Goal: Entertainment & Leisure: Browse casually

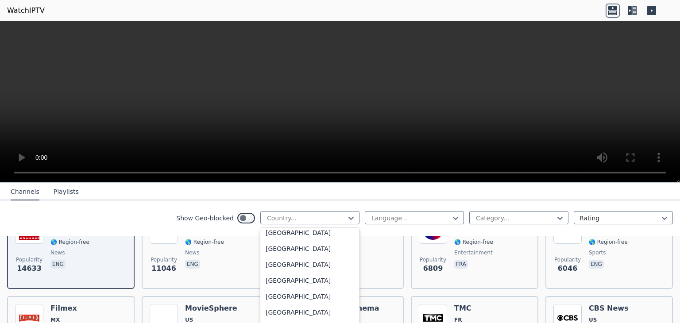
scroll to position [3071, 0]
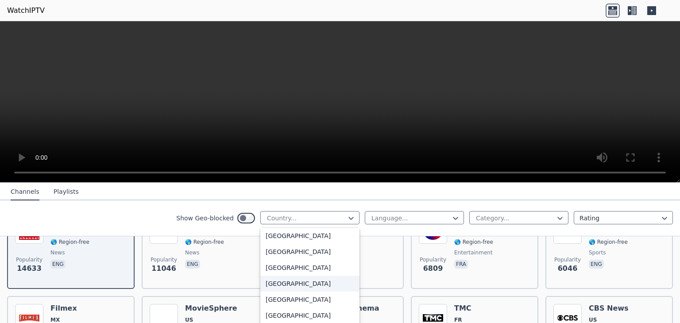
click at [299, 287] on div "[GEOGRAPHIC_DATA]" at bounding box center [309, 284] width 99 height 16
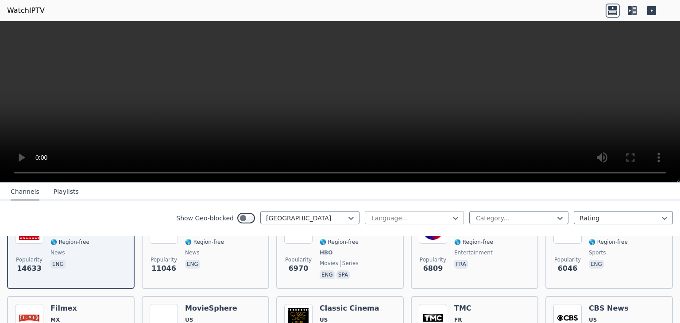
click at [414, 218] on div at bounding box center [411, 218] width 81 height 9
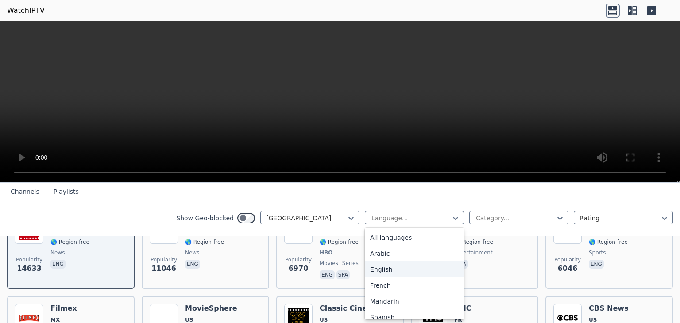
click at [388, 269] on div "English" at bounding box center [414, 270] width 99 height 16
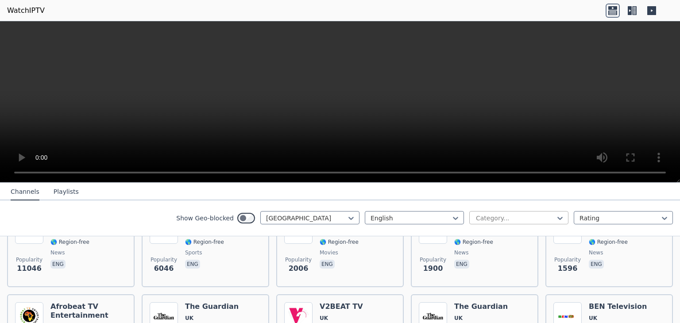
click at [506, 217] on div at bounding box center [515, 218] width 81 height 9
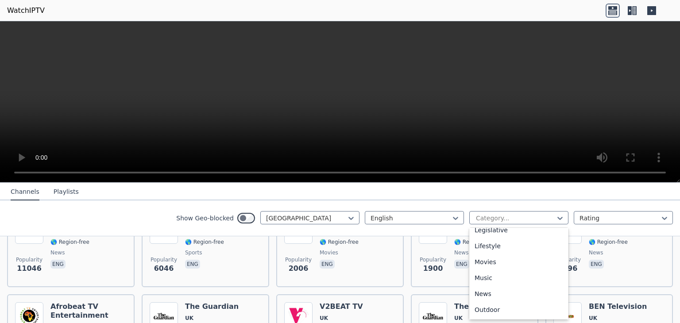
scroll to position [221, 0]
click at [507, 257] on div "Movies" at bounding box center [518, 255] width 99 height 16
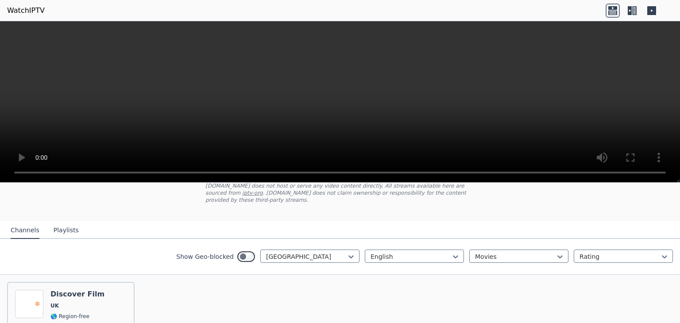
scroll to position [37, 0]
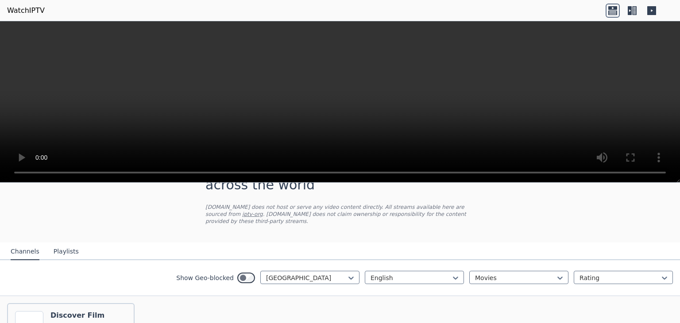
click at [63, 244] on button "Playlists" at bounding box center [66, 252] width 25 height 17
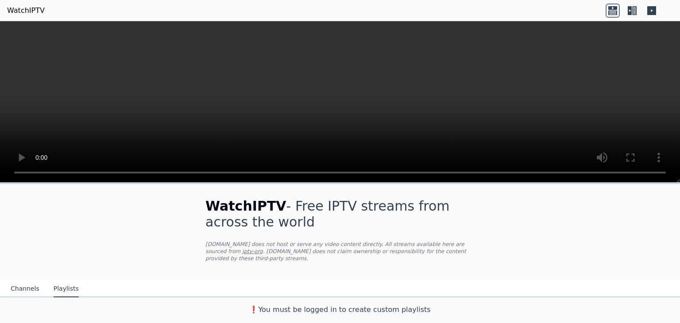
click at [12, 281] on button "Channels" at bounding box center [25, 289] width 29 height 17
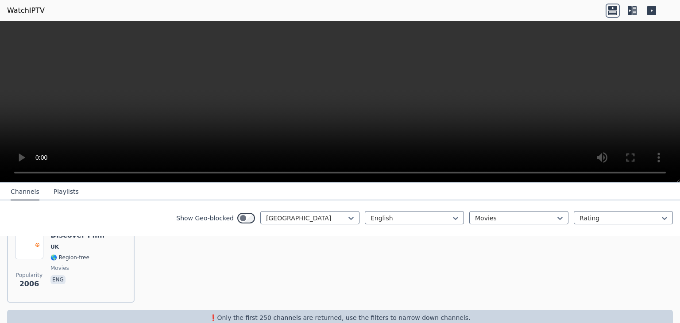
scroll to position [126, 0]
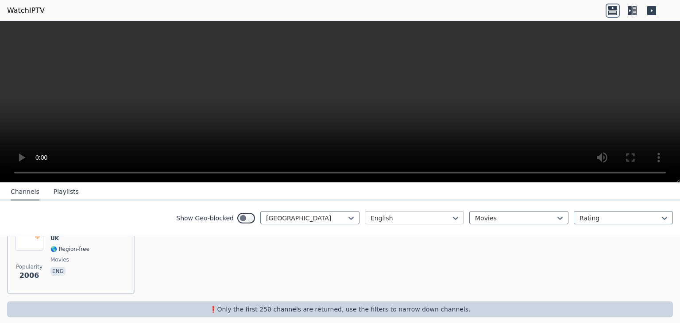
click at [397, 220] on div at bounding box center [411, 218] width 81 height 9
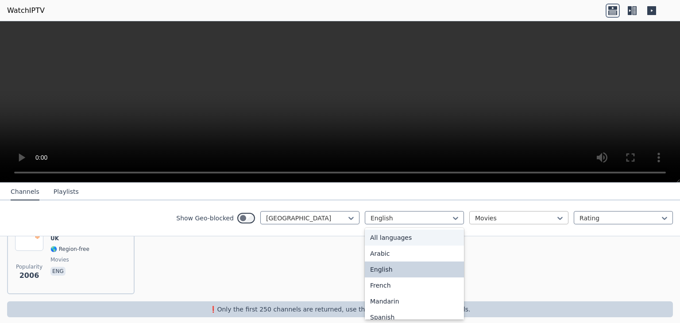
click at [501, 221] on div at bounding box center [515, 218] width 81 height 9
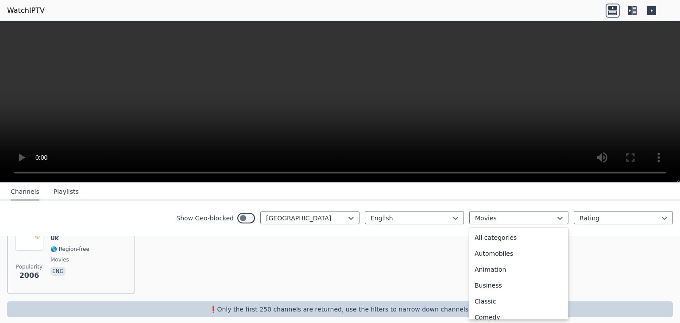
scroll to position [129, 0]
click at [483, 266] on div "Entertainment" at bounding box center [518, 268] width 99 height 16
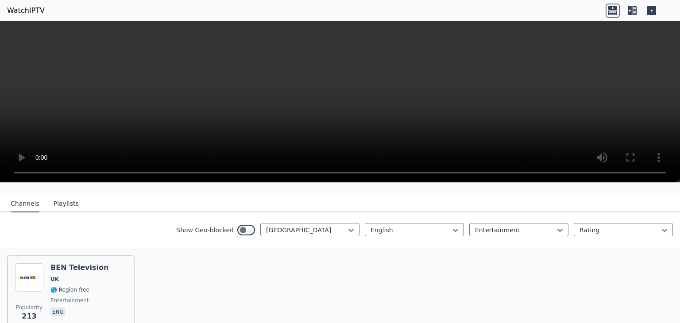
scroll to position [81, 0]
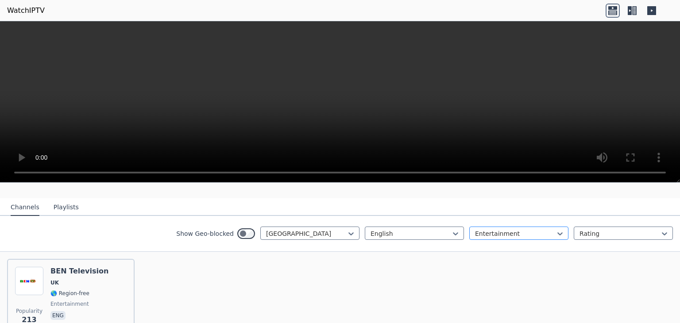
click at [491, 229] on div at bounding box center [515, 233] width 81 height 9
click at [298, 229] on div at bounding box center [306, 233] width 81 height 9
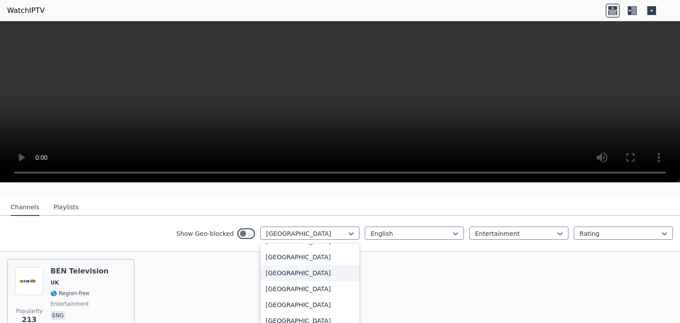
scroll to position [3123, 0]
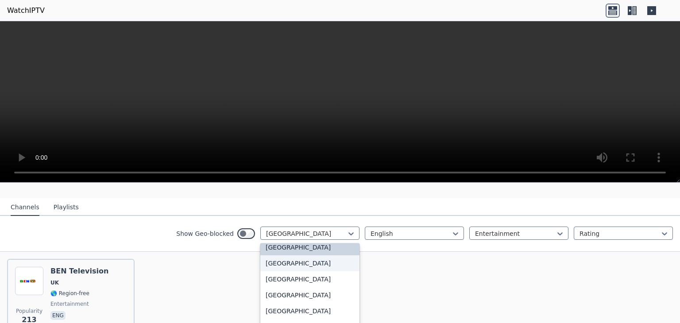
click at [309, 257] on div "[GEOGRAPHIC_DATA]" at bounding box center [309, 263] width 99 height 16
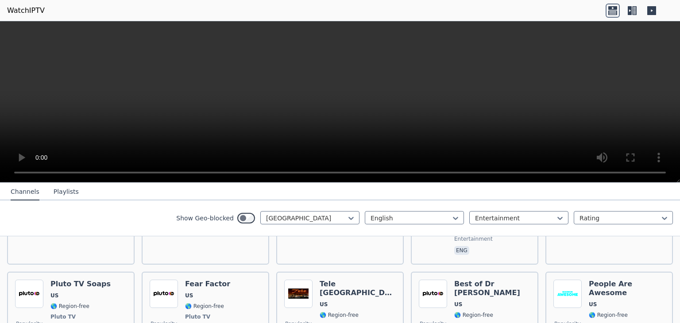
scroll to position [1401, 0]
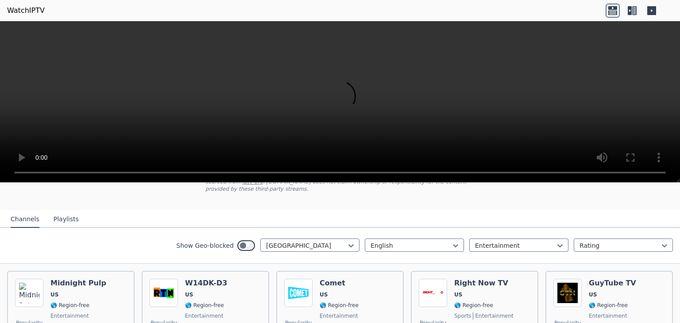
scroll to position [73, 0]
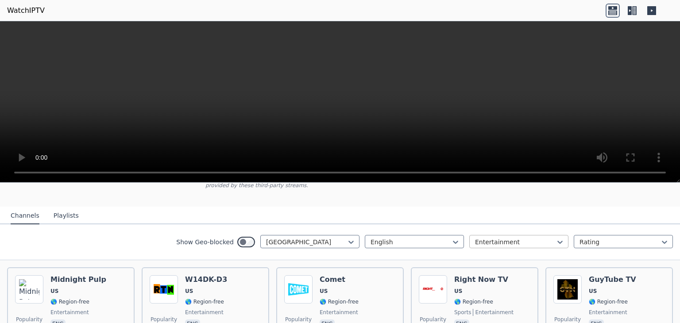
click at [507, 238] on div at bounding box center [515, 242] width 81 height 9
click at [504, 310] on div "Movies" at bounding box center [518, 318] width 99 height 16
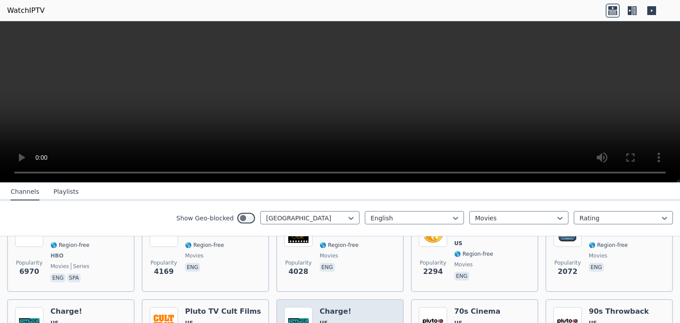
scroll to position [117, 0]
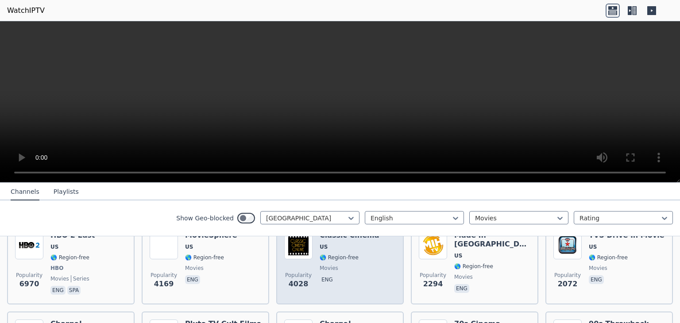
click at [369, 265] on div "Popularity 4028 Classic Cinema US 🌎 Region-free movies eng" at bounding box center [340, 264] width 112 height 66
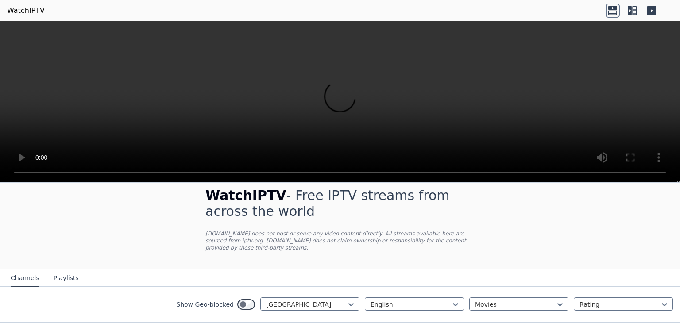
scroll to position [0, 0]
